Goal: Task Accomplishment & Management: Complete application form

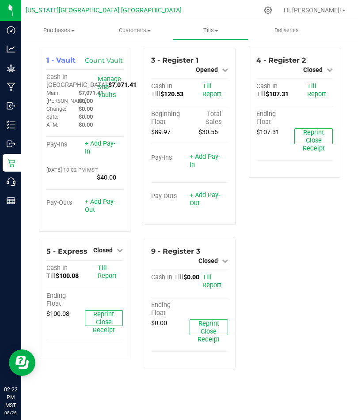
click at [8, 103] on icon at bounding box center [11, 106] width 9 height 9
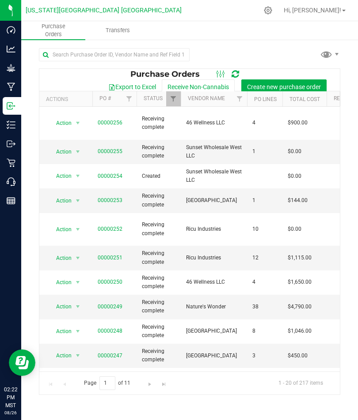
click at [0, 0] on p "Dashboard" at bounding box center [0, 0] width 0 height 0
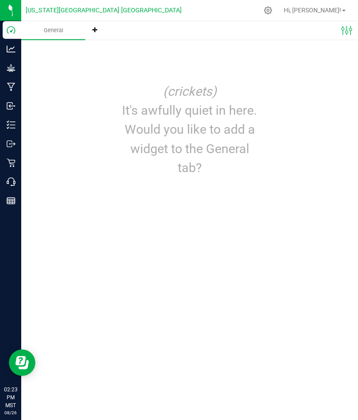
click at [0, 0] on p "Inbound" at bounding box center [0, 0] width 0 height 0
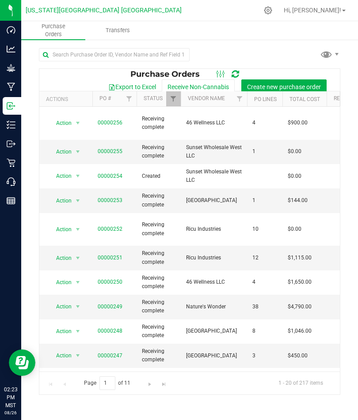
click at [331, 8] on span "Hi, [PERSON_NAME]!" at bounding box center [312, 10] width 57 height 7
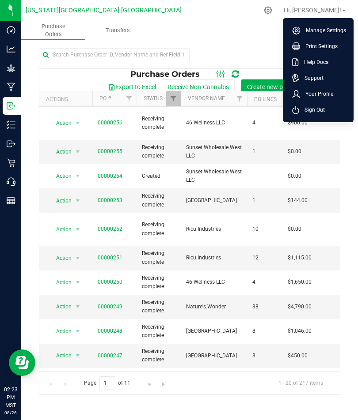
click at [272, 8] on icon at bounding box center [268, 11] width 8 height 8
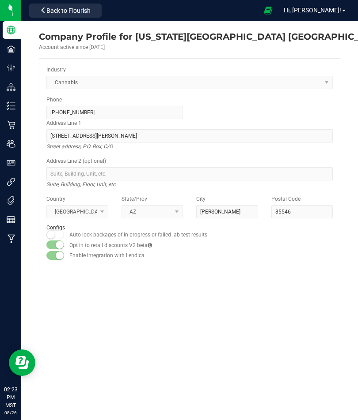
click at [0, 0] on p "Distribution" at bounding box center [0, 0] width 0 height 0
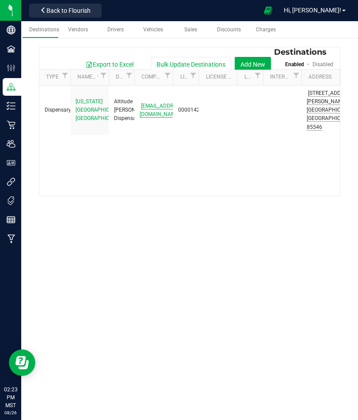
click at [0, 0] on p "Facilities" at bounding box center [0, 0] width 0 height 0
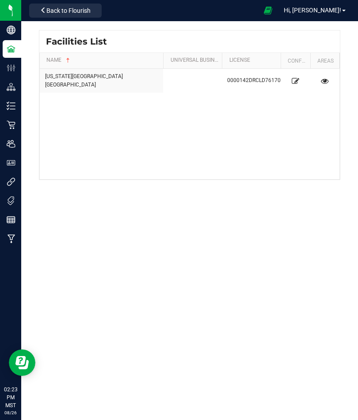
click at [0, 0] on p "Users" at bounding box center [0, 0] width 0 height 0
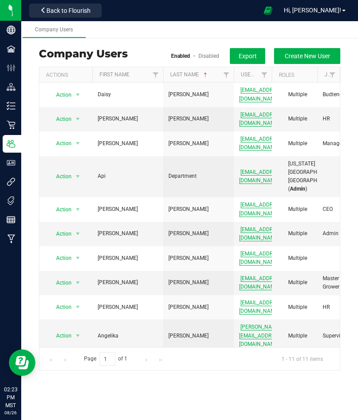
click at [311, 54] on span "Create New User" at bounding box center [306, 56] width 45 height 7
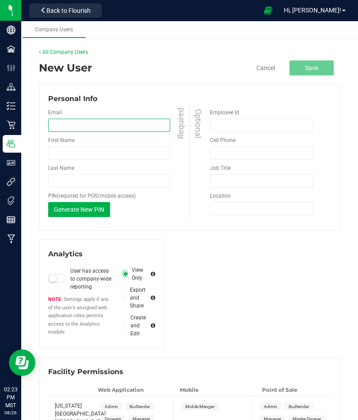
click at [59, 120] on input "email" at bounding box center [109, 125] width 122 height 13
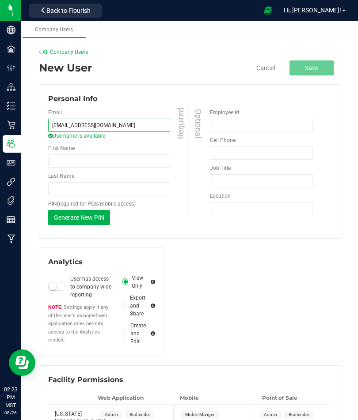
type input "[EMAIL_ADDRESS][DOMAIN_NAME]"
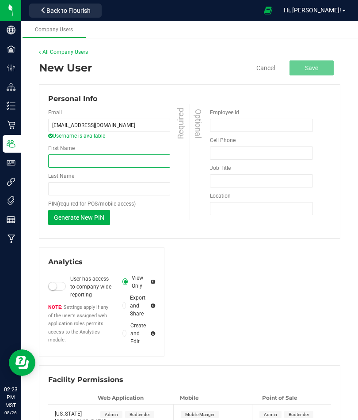
click at [59, 155] on input "First Name" at bounding box center [109, 161] width 122 height 13
type input "[PERSON_NAME]"
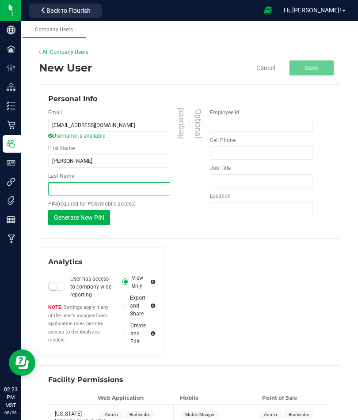
click at [60, 185] on input "Last Name" at bounding box center [109, 188] width 122 height 13
type input "[PERSON_NAME]"
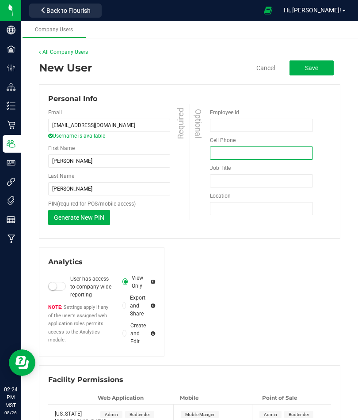
click at [274, 151] on input "tel" at bounding box center [261, 153] width 103 height 13
type input "[PHONE_NUMBER]"
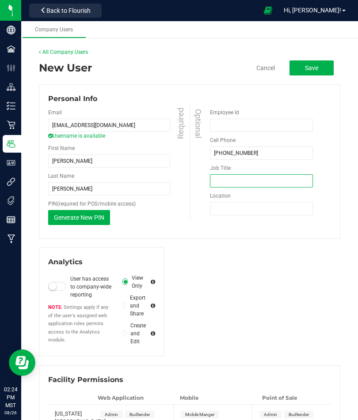
click at [278, 178] on input "Job Title" at bounding box center [261, 180] width 103 height 13
type input "Budtender"
click at [72, 212] on button "Generate New PIN" at bounding box center [79, 217] width 62 height 15
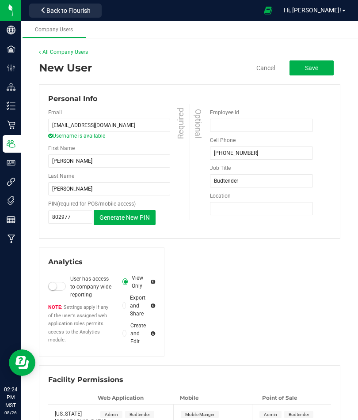
click at [122, 215] on span "Generate New PIN" at bounding box center [124, 217] width 50 height 7
click at [123, 219] on span "Generate New PIN" at bounding box center [124, 217] width 50 height 7
click at [122, 214] on span "Generate New PIN" at bounding box center [124, 217] width 50 height 7
click at [127, 211] on button "Generate New PIN" at bounding box center [125, 217] width 62 height 15
click at [130, 216] on span "Generate New PIN" at bounding box center [124, 217] width 50 height 7
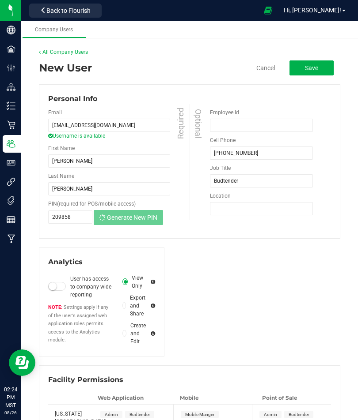
type input "880884"
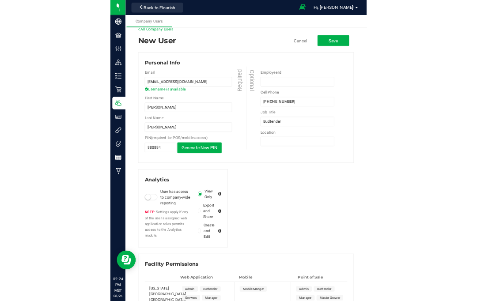
scroll to position [10, 0]
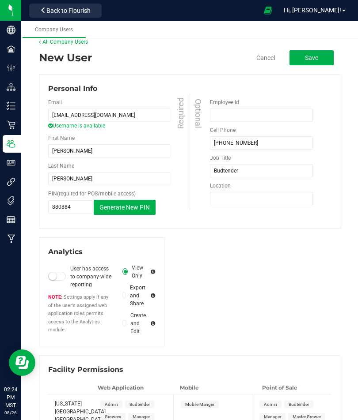
click at [313, 60] on span "Save" at bounding box center [311, 57] width 13 height 7
click at [271, 397] on div "Admin Budtender Manager Master Grower" at bounding box center [292, 411] width 76 height 32
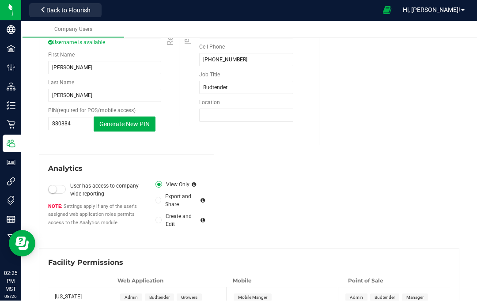
scroll to position [37, 0]
click at [357, 295] on span "Budtender" at bounding box center [384, 297] width 20 height 5
click at [357, 288] on div "Admin Budtender Manager Master Grower" at bounding box center [395, 304] width 110 height 32
click at [357, 295] on span "Manager" at bounding box center [414, 297] width 17 height 5
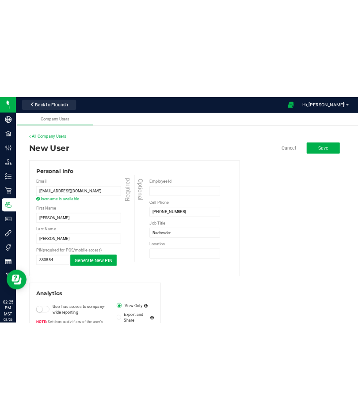
scroll to position [0, 0]
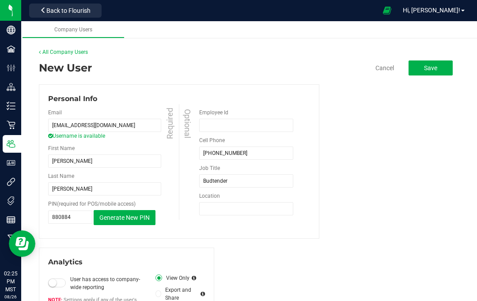
click at [357, 66] on span "Save" at bounding box center [430, 67] width 13 height 7
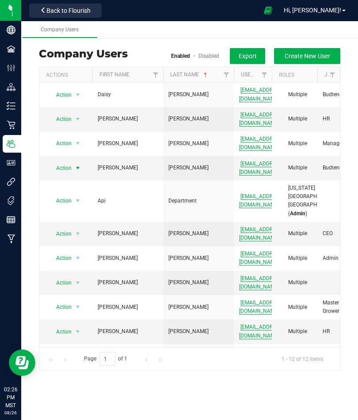
click at [59, 162] on span "Action" at bounding box center [60, 168] width 24 height 12
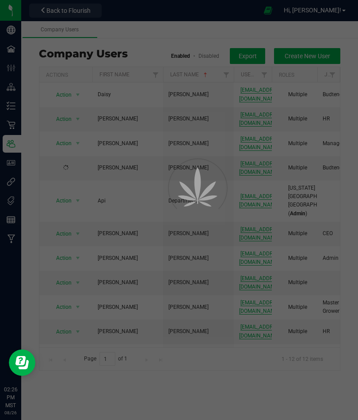
click at [65, 188] on div at bounding box center [179, 210] width 358 height 420
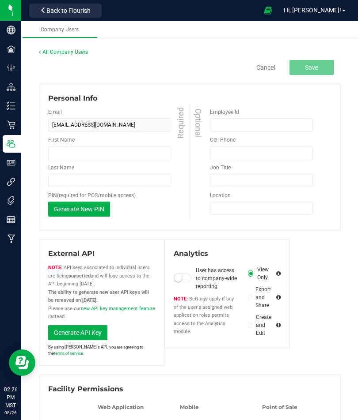
type input "[PERSON_NAME]"
type input "[PHONE_NUMBER]"
type input "Budtender"
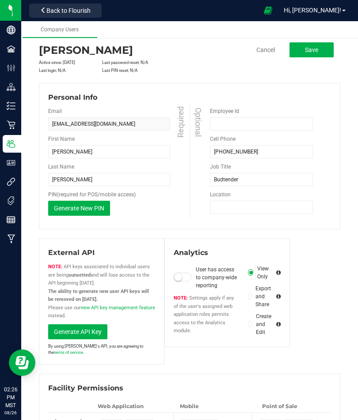
scroll to position [17, 0]
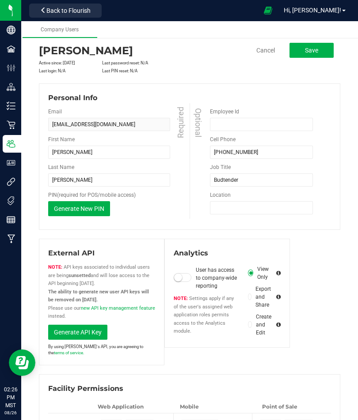
click at [320, 50] on button "Save" at bounding box center [311, 50] width 44 height 15
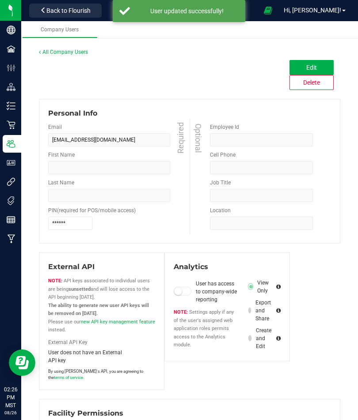
type input "[PERSON_NAME]"
type input "5205517495"
type input "Budtender"
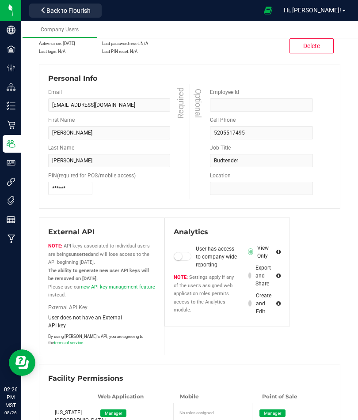
scroll to position [37, 0]
click at [63, 10] on span "Back to Flourish" at bounding box center [68, 10] width 44 height 7
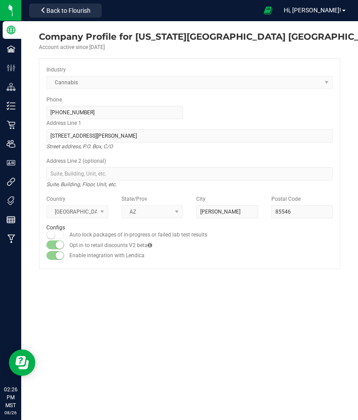
click at [63, 11] on span "Back to Flourish" at bounding box center [68, 10] width 44 height 7
